Goal: Information Seeking & Learning: Check status

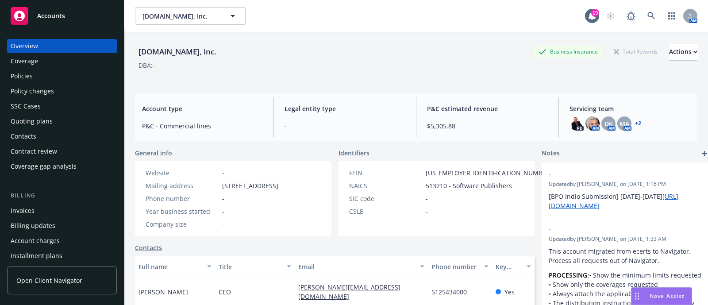
drag, startPoint x: 642, startPoint y: 25, endPoint x: 644, endPoint y: 9, distance: 16.2
click at [644, 9] on div "[DOMAIN_NAME], Inc. [DOMAIN_NAME], Inc. 19 AM" at bounding box center [416, 16] width 584 height 32
click at [644, 9] on link at bounding box center [652, 16] width 18 height 18
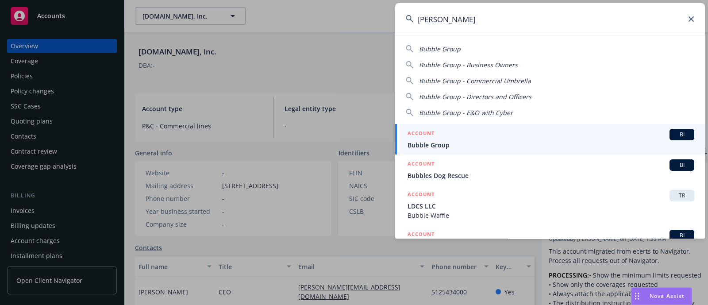
type input "[PERSON_NAME]"
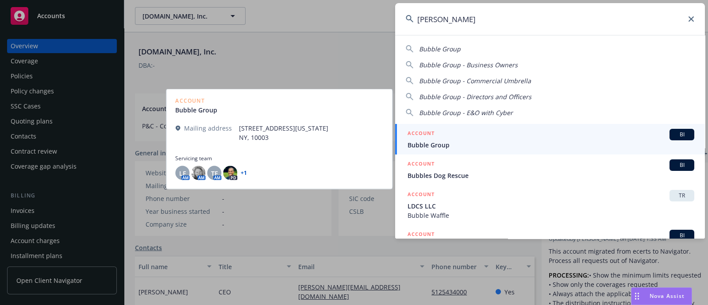
click at [490, 131] on div "ACCOUNT BI" at bounding box center [551, 135] width 287 height 12
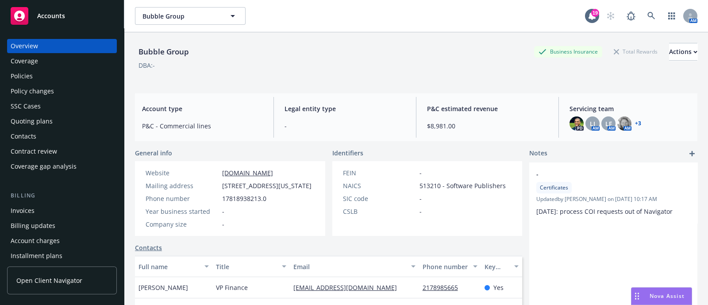
click at [65, 69] on div "Policies" at bounding box center [62, 76] width 103 height 14
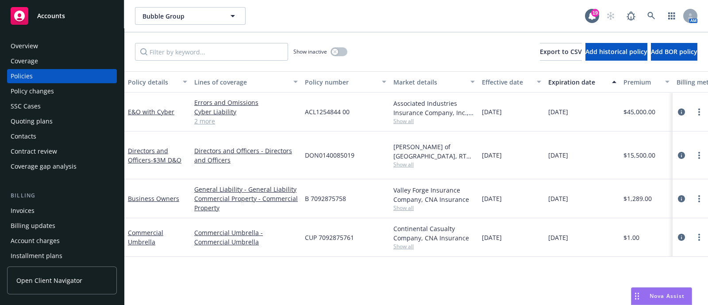
click at [39, 208] on div "Invoices" at bounding box center [62, 211] width 103 height 14
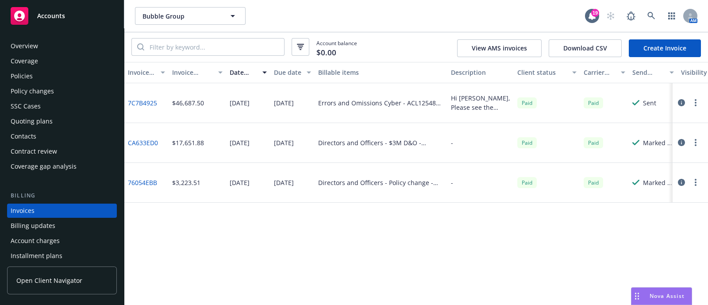
click at [49, 73] on div "Policies" at bounding box center [62, 76] width 103 height 14
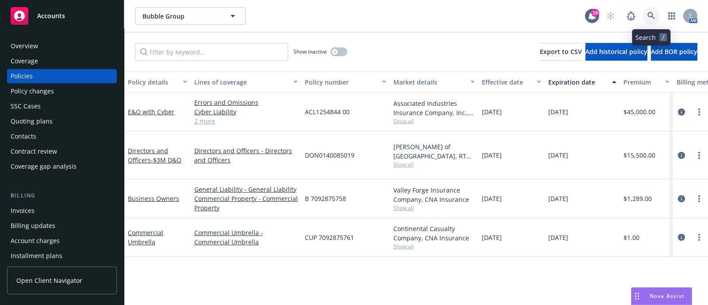
click at [645, 21] on link at bounding box center [652, 16] width 18 height 18
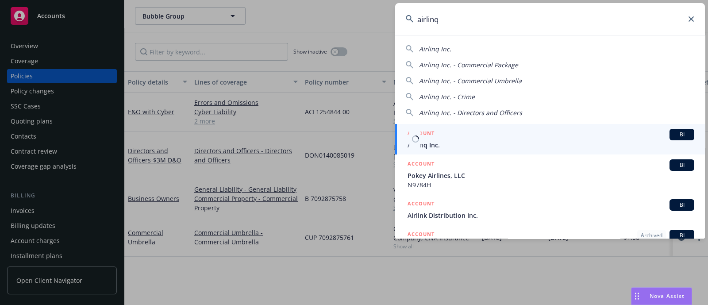
type input "airlinq"
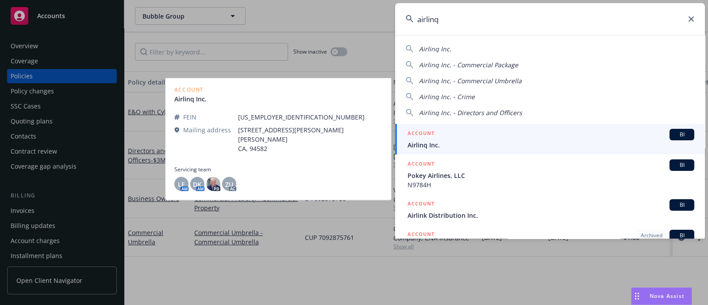
click at [484, 129] on div "ACCOUNT BI" at bounding box center [551, 135] width 287 height 12
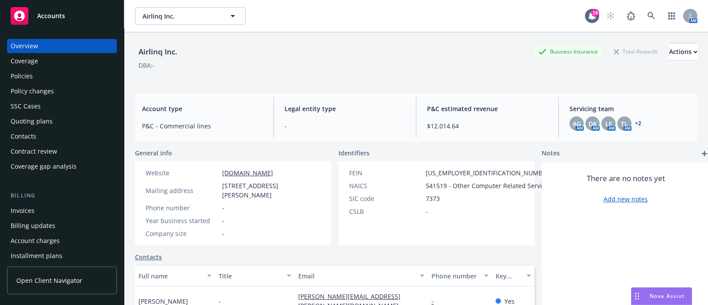
click at [89, 70] on div "Policies" at bounding box center [62, 76] width 103 height 14
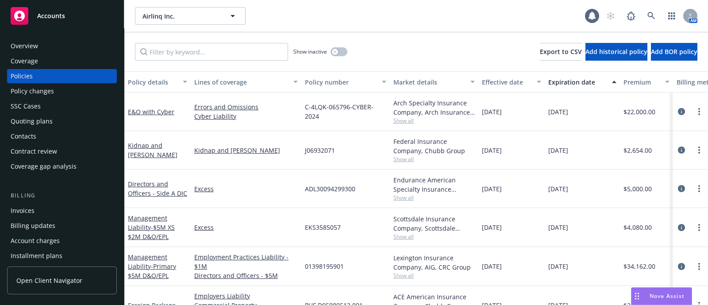
click at [49, 206] on div "Invoices" at bounding box center [62, 211] width 103 height 14
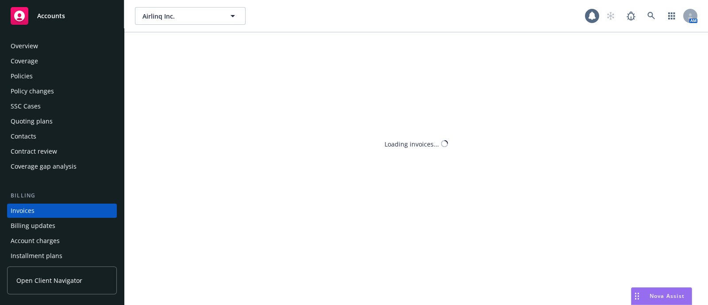
scroll to position [44, 0]
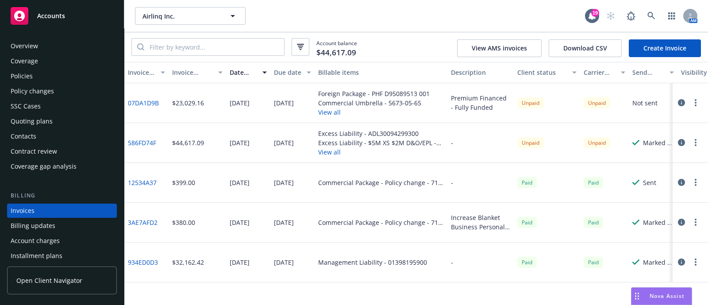
scroll to position [44, 0]
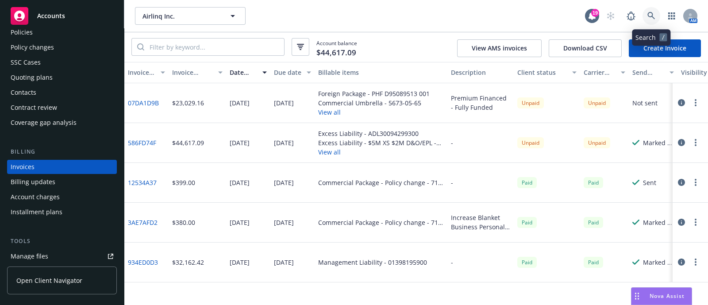
click at [648, 15] on icon at bounding box center [652, 16] width 8 height 8
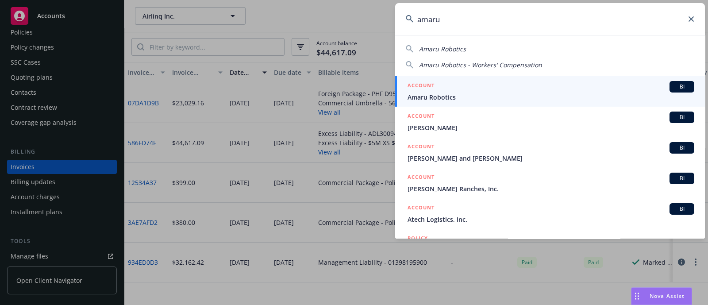
type input "amaru"
click at [426, 95] on span "Amaru Robotics" at bounding box center [551, 97] width 287 height 9
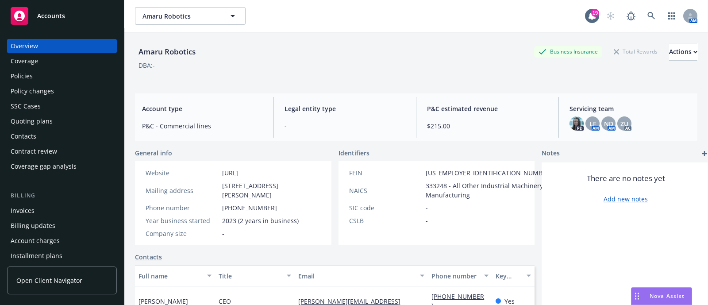
click at [81, 80] on div "Policies" at bounding box center [62, 76] width 103 height 14
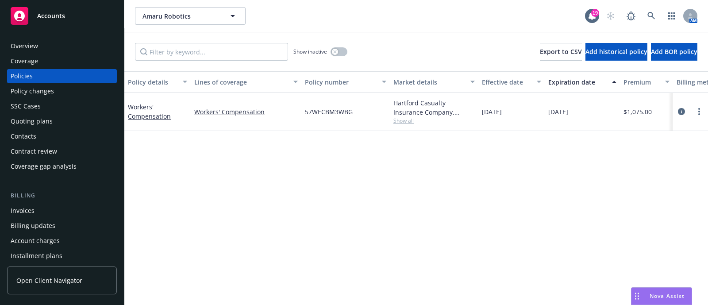
click at [59, 43] on div "Overview" at bounding box center [62, 46] width 103 height 14
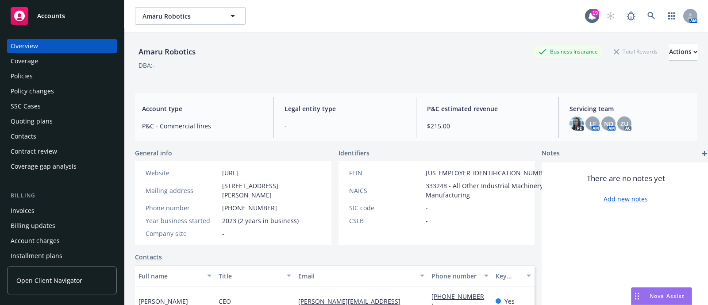
click at [75, 74] on div "Policies" at bounding box center [62, 76] width 103 height 14
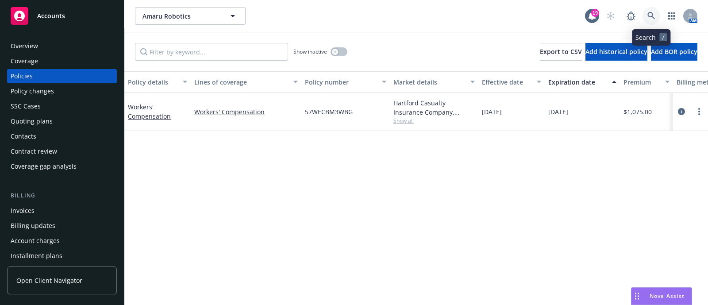
click at [650, 10] on link at bounding box center [652, 16] width 18 height 18
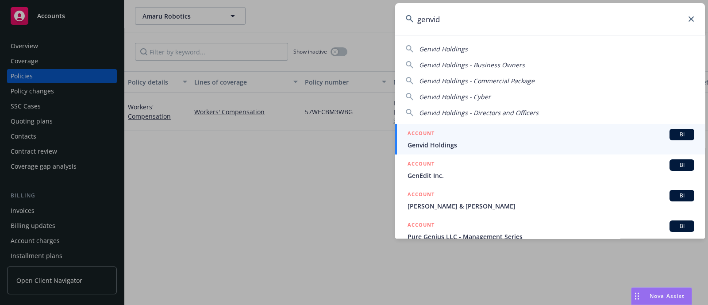
type input "genvid"
click at [458, 142] on span "Genvid Holdings" at bounding box center [551, 144] width 287 height 9
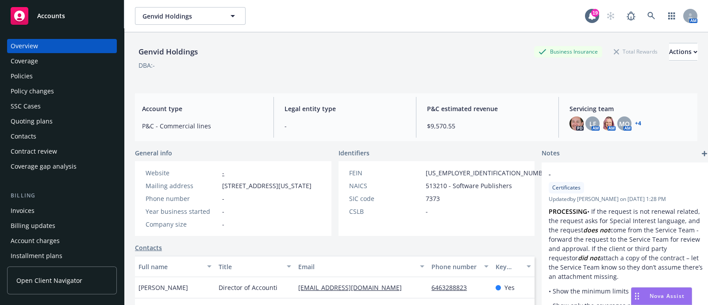
click at [42, 72] on div "Policies" at bounding box center [62, 76] width 103 height 14
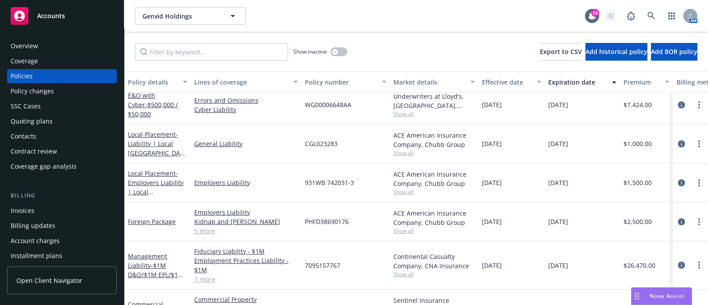
scroll to position [73, 0]
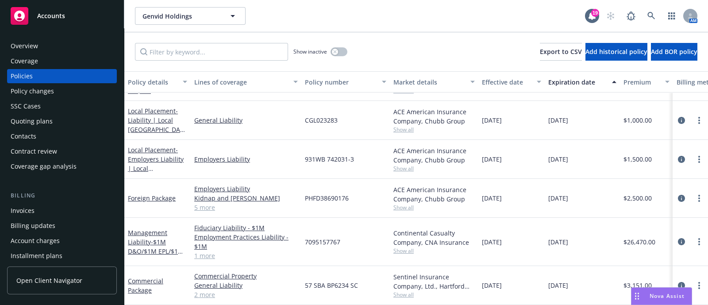
click at [211, 290] on link "2 more" at bounding box center [246, 294] width 104 height 9
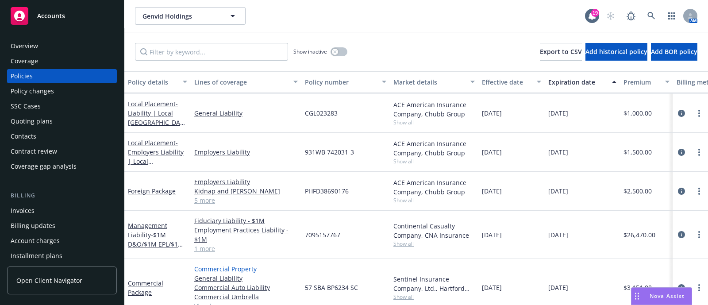
scroll to position [92, 0]
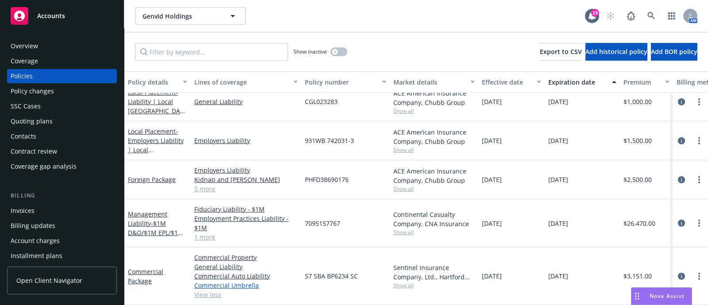
click at [273, 281] on link "Commercial Umbrella" at bounding box center [246, 285] width 104 height 9
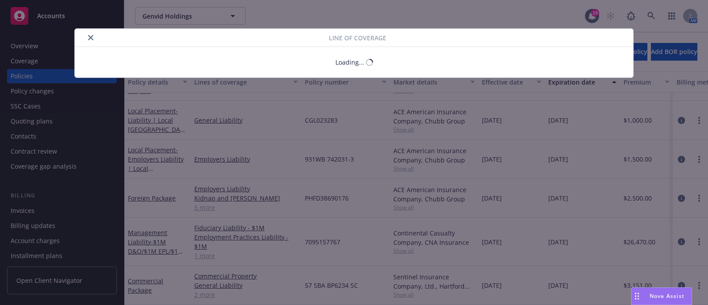
scroll to position [73, 0]
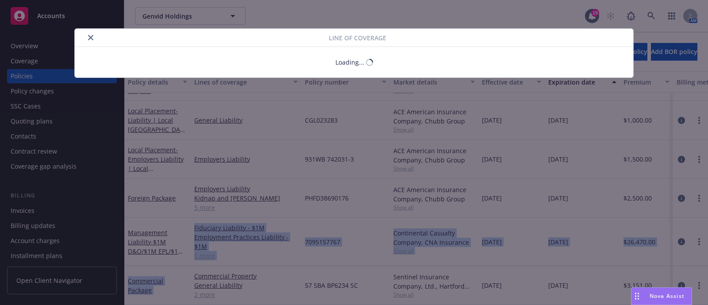
drag, startPoint x: 273, startPoint y: 273, endPoint x: 200, endPoint y: 247, distance: 77.4
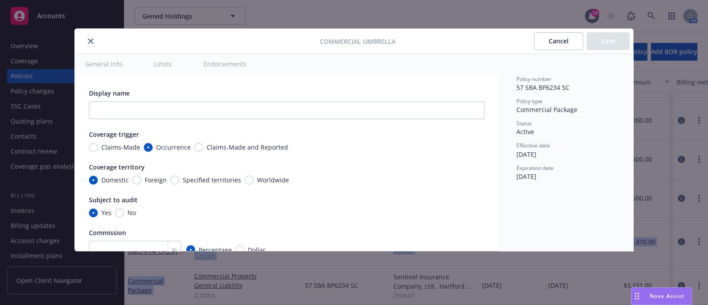
type textarea "x"
click at [90, 42] on icon "close" at bounding box center [90, 41] width 5 height 5
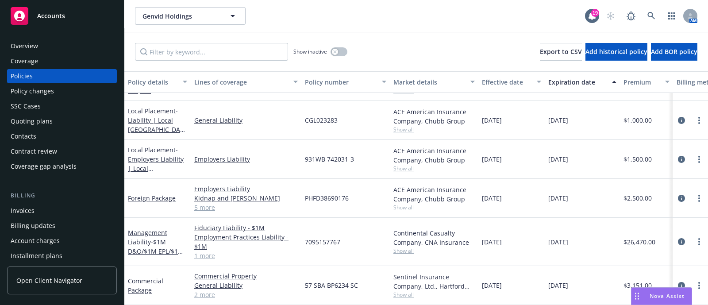
click at [273, 290] on link "2 more" at bounding box center [246, 294] width 104 height 9
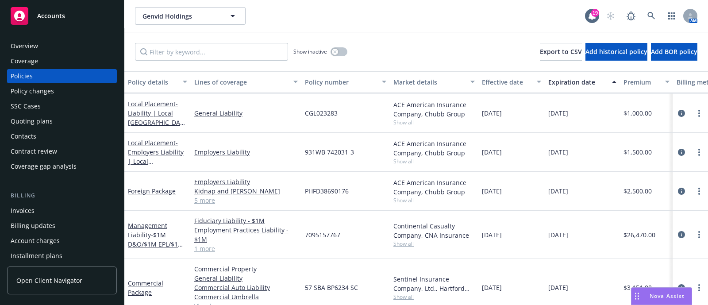
scroll to position [92, 0]
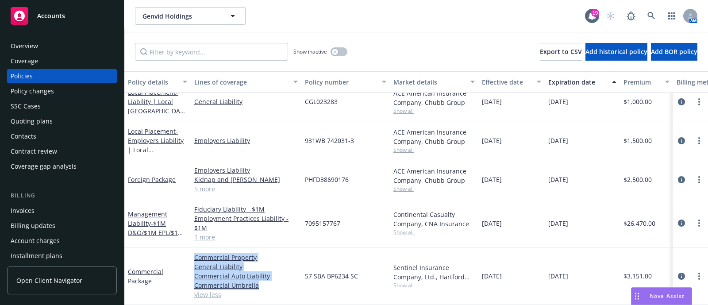
drag, startPoint x: 280, startPoint y: 280, endPoint x: 191, endPoint y: 253, distance: 93.3
click at [191, 253] on div "Commercial Property General Liability Commercial Auto Liability Commercial Umbr…" at bounding box center [246, 276] width 111 height 58
copy div "Commercial Property General Liability Commercial Auto Liability Commercial Umbr…"
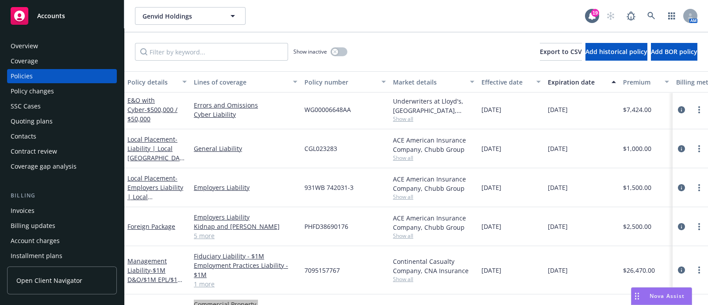
scroll to position [41, 0]
click at [211, 235] on link "5 more" at bounding box center [246, 235] width 104 height 9
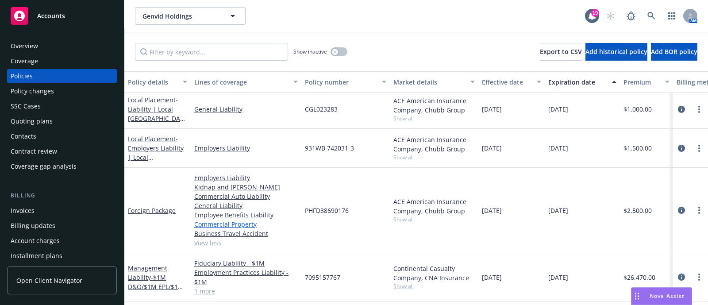
scroll to position [77, 0]
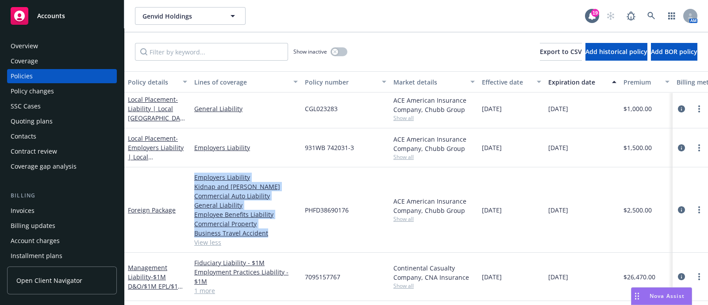
drag, startPoint x: 301, startPoint y: 232, endPoint x: 186, endPoint y: 172, distance: 129.1
click at [186, 172] on div "Foreign Package Employers Liability Kidnap and [PERSON_NAME] Commercial Auto Li…" at bounding box center [551, 209] width 854 height 85
copy div "Employers Liability Kidnap and [PERSON_NAME] Commercial Auto Liability General …"
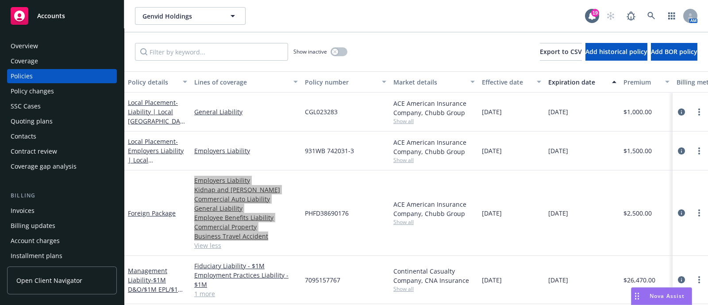
scroll to position [0, 0]
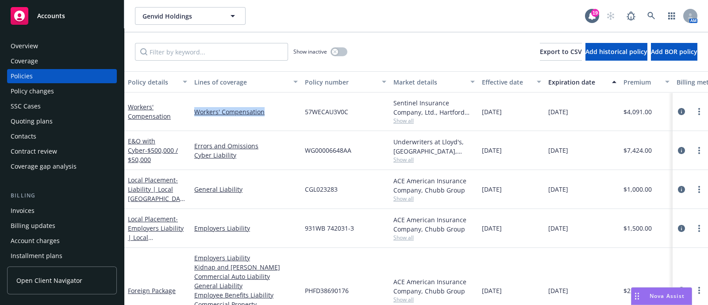
drag, startPoint x: 276, startPoint y: 111, endPoint x: 185, endPoint y: 115, distance: 91.3
click at [185, 115] on div "Workers' Compensation Workers' Compensation 57WECAU3V0C Sentinel Insurance Comp…" at bounding box center [551, 112] width 854 height 39
copy div "Workers' Compensation"
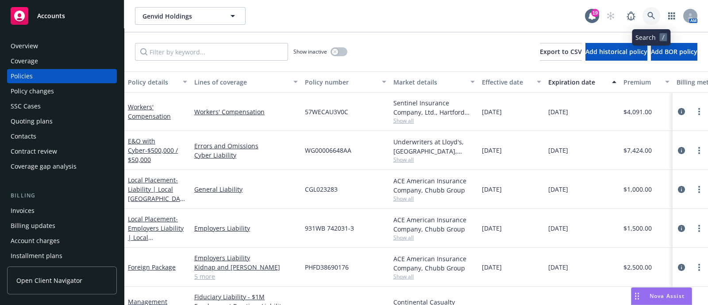
click at [651, 17] on icon at bounding box center [652, 16] width 8 height 8
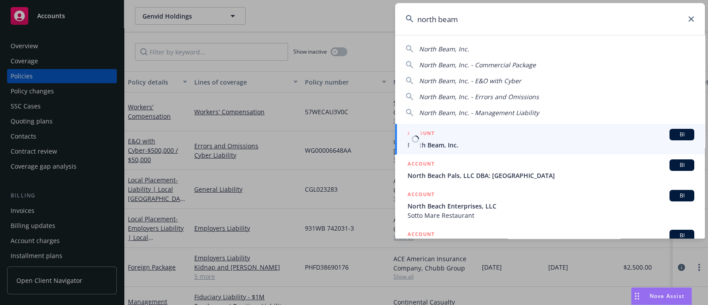
type input "north beam"
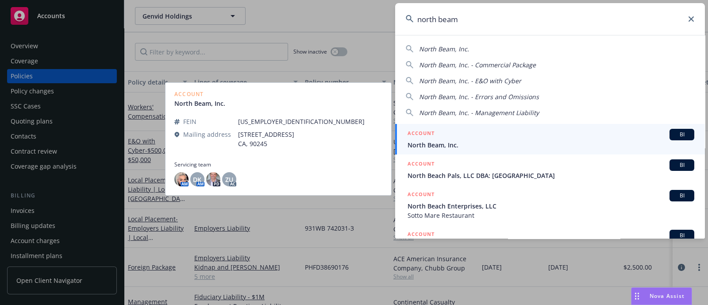
click at [458, 140] on span "North Beam, Inc." at bounding box center [551, 144] width 287 height 9
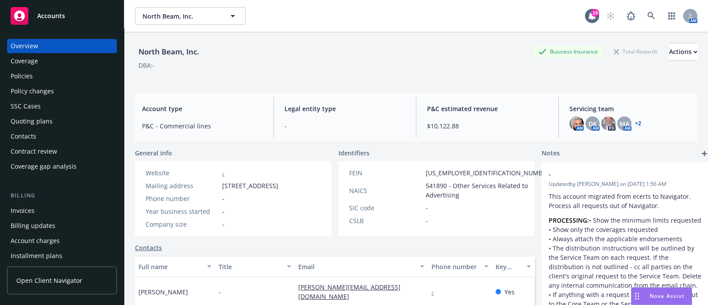
click at [41, 77] on div "Policies" at bounding box center [62, 76] width 103 height 14
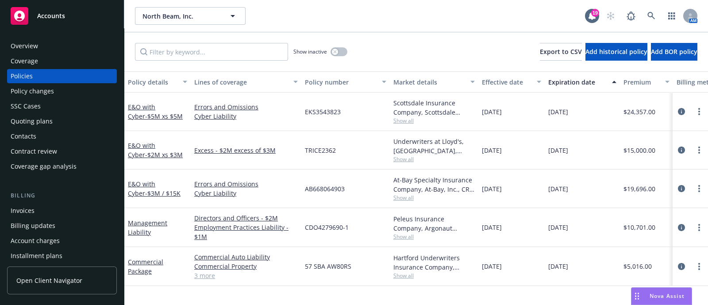
click at [44, 121] on div "Quoting plans" at bounding box center [32, 121] width 42 height 14
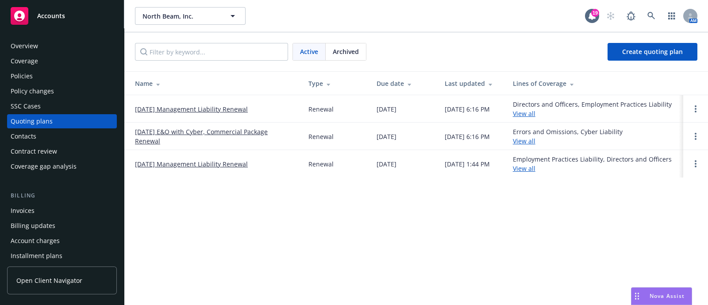
click at [153, 131] on link "[DATE] E&O with Cyber, Commercial Package Renewal" at bounding box center [214, 136] width 159 height 19
